Goal: Use online tool/utility: Utilize a website feature to perform a specific function

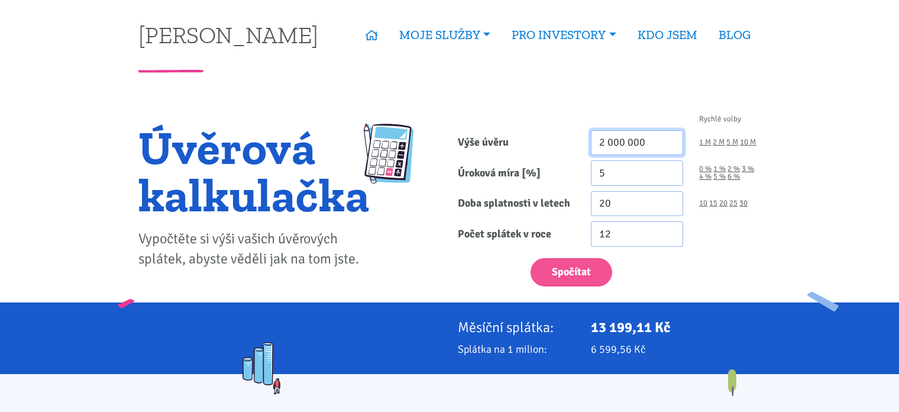
drag, startPoint x: 645, startPoint y: 138, endPoint x: 506, endPoint y: 160, distance: 140.8
click at [506, 160] on form "Rychlé volby Výše úvěru 2 000 000 1 M 2 M 5 M 10 M Úroková míra [%] 5 0 % 1 % 20" at bounding box center [609, 200] width 303 height 171
type input "6 000 000"
click at [742, 200] on link "30" at bounding box center [743, 203] width 8 height 8
type input "30"
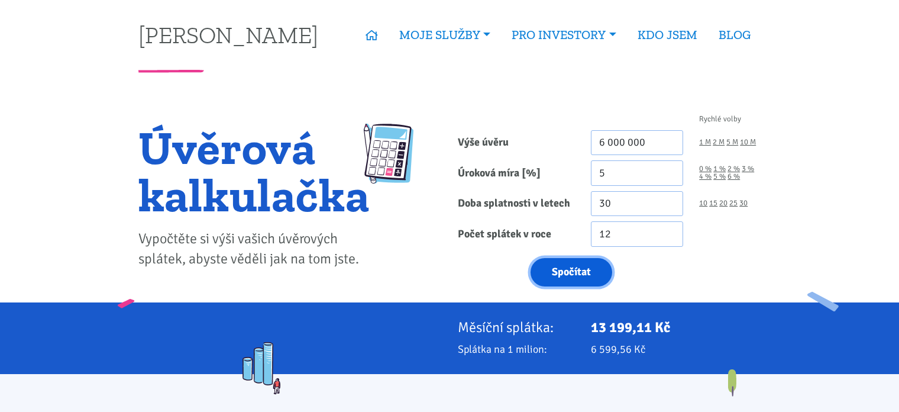
click at [574, 269] on button "Spočítat" at bounding box center [571, 272] width 82 height 29
type input "6000000"
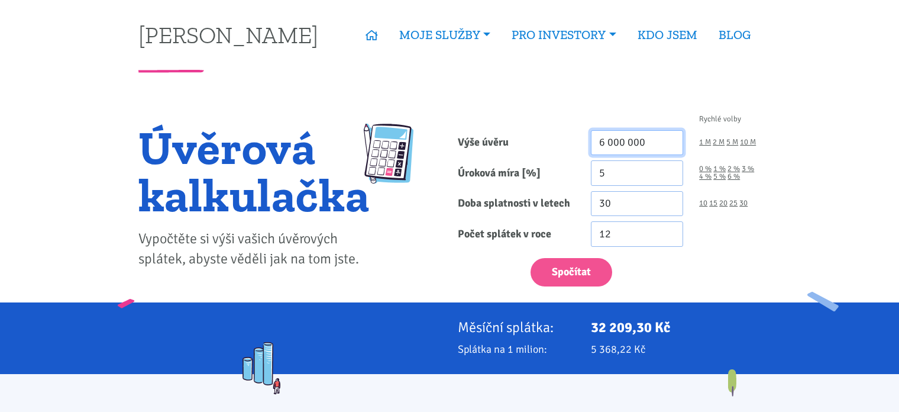
drag, startPoint x: 645, startPoint y: 143, endPoint x: 502, endPoint y: 112, distance: 146.4
click at [502, 112] on div "Rychlé volby Výše úvěru 6 000 000 1 M 2 M 5 M 10 M Úroková míra [%] 5 0 % 1 % 2…" at bounding box center [608, 204] width 319 height 198
click at [530, 258] on button "Spočítat" at bounding box center [571, 272] width 82 height 29
type input "4500000"
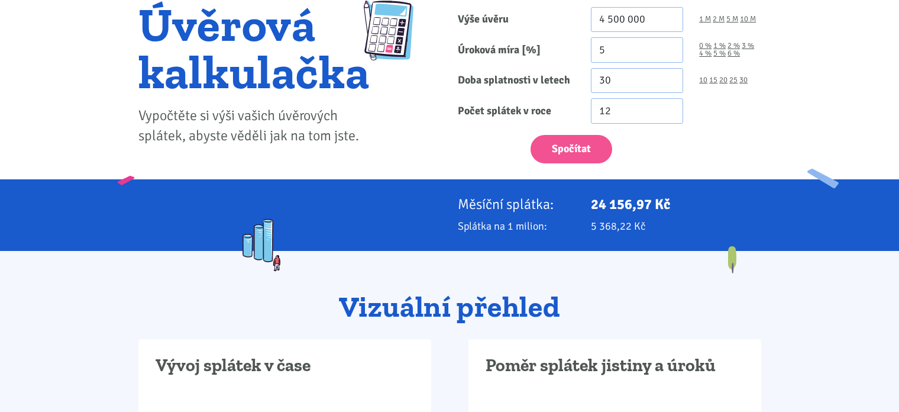
scroll to position [118, 0]
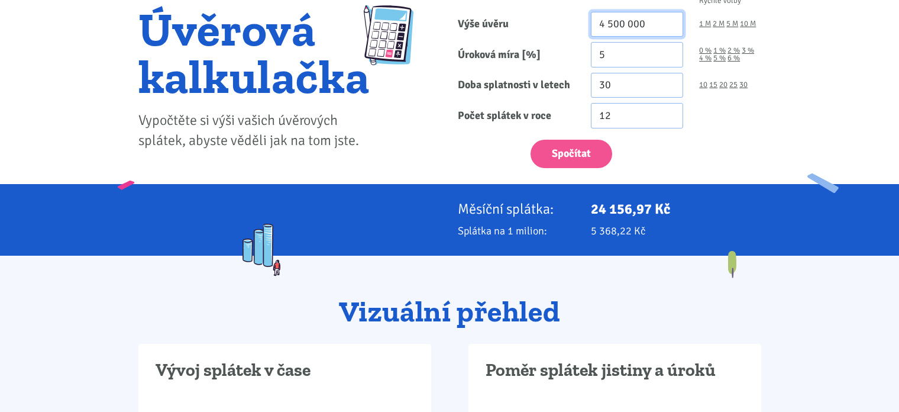
drag, startPoint x: 612, startPoint y: 21, endPoint x: 526, endPoint y: 38, distance: 88.0
click at [526, 38] on form "Rychlé volby Výše úvěru 4 500 000 1 M 2 M 5 M 10 M Úroková míra [%] 5 0 % 1 % 30" at bounding box center [609, 82] width 303 height 171
click at [530, 140] on button "Spočítat" at bounding box center [571, 154] width 82 height 29
type input "6000000"
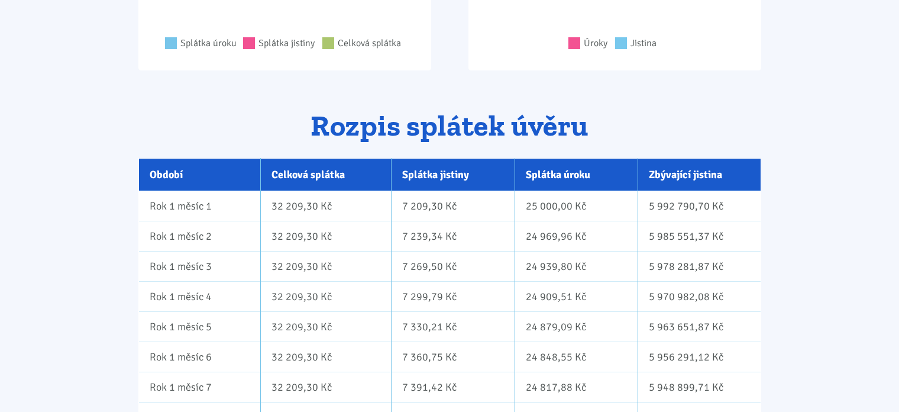
scroll to position [639, 0]
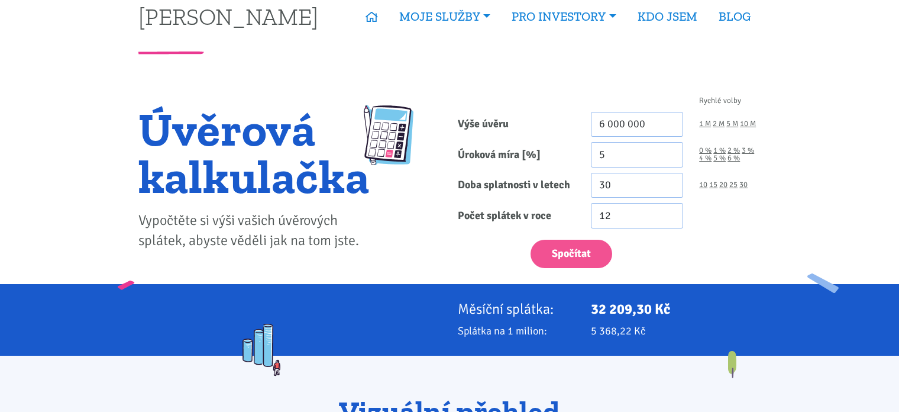
scroll to position [0, 0]
